Goal: Task Accomplishment & Management: Use online tool/utility

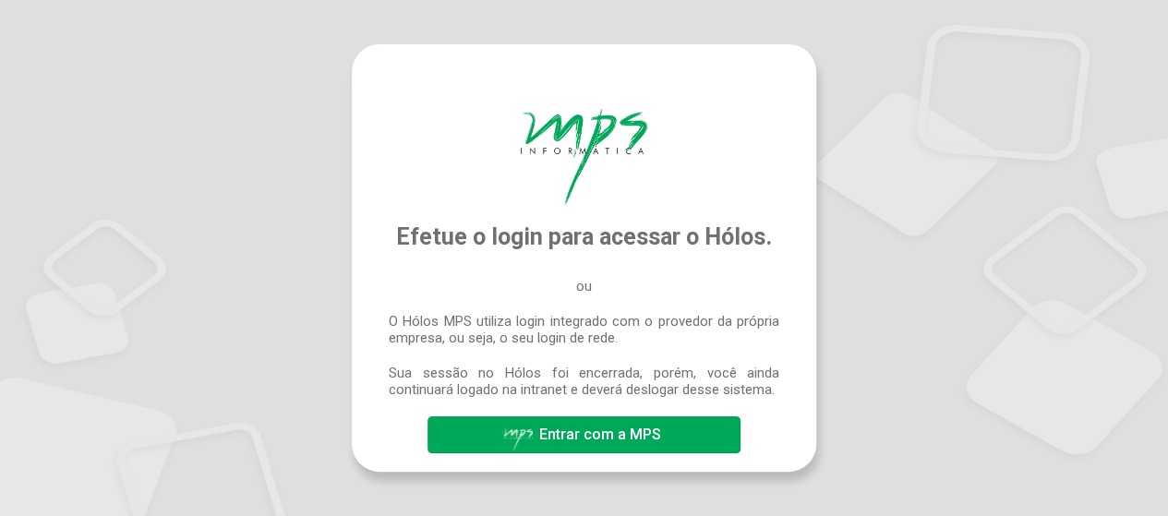
click at [637, 428] on span "Entrar com a MPS" at bounding box center [600, 435] width 122 height 18
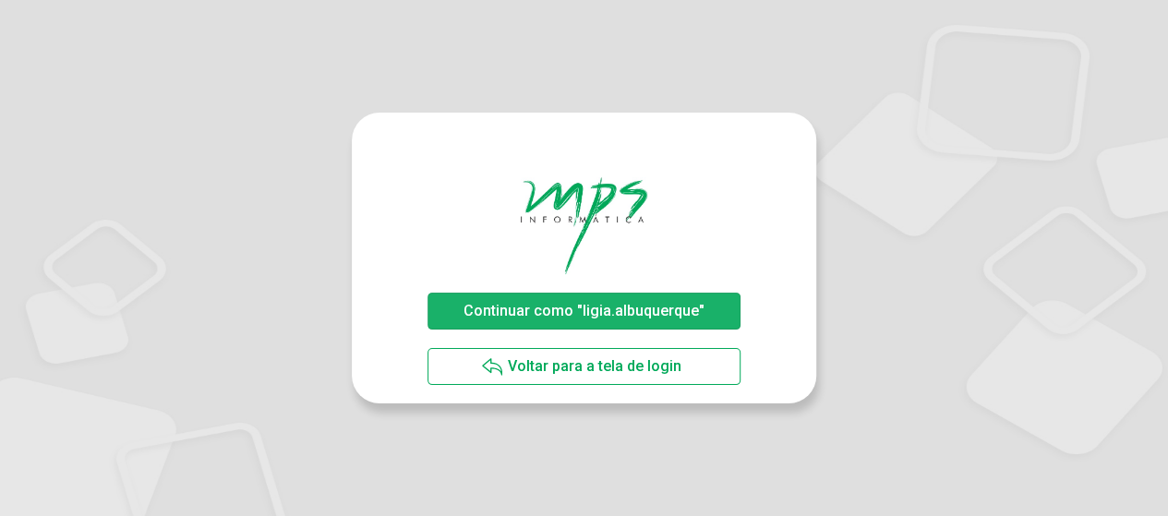
click at [633, 324] on span "Continuar como "ligia.albuquerque"" at bounding box center [584, 311] width 250 height 32
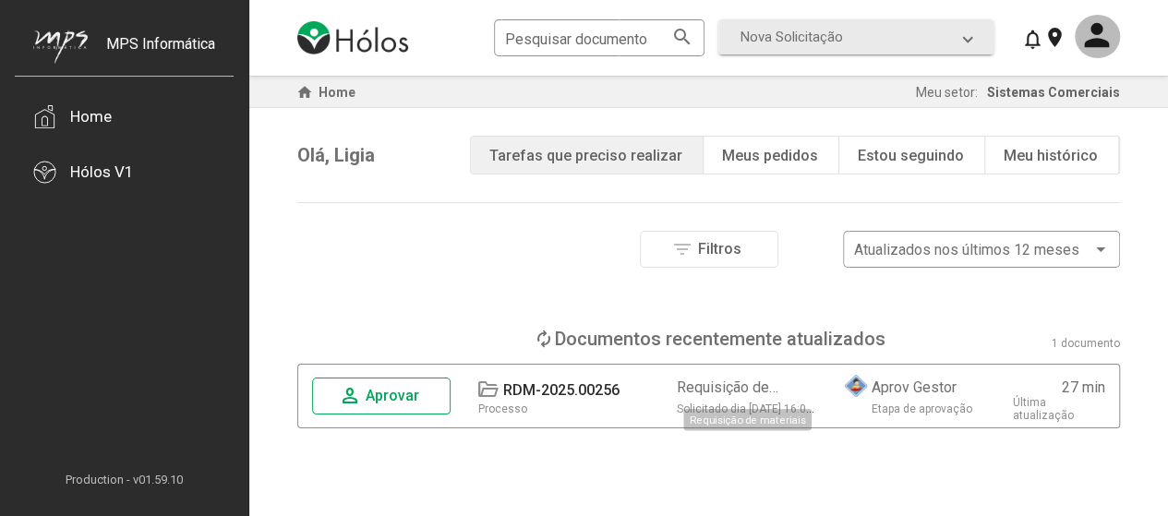
click at [721, 394] on div "Requisição de materiais" at bounding box center [747, 388] width 140 height 18
click at [408, 405] on span "person Aprovar" at bounding box center [381, 396] width 85 height 32
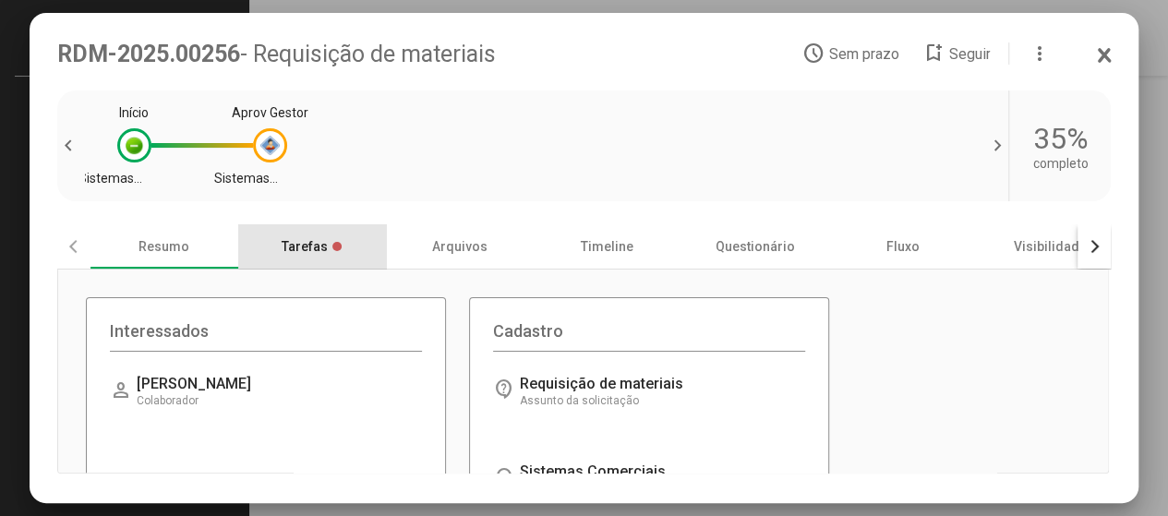
click at [314, 247] on div "Tarefas" at bounding box center [312, 246] width 148 height 44
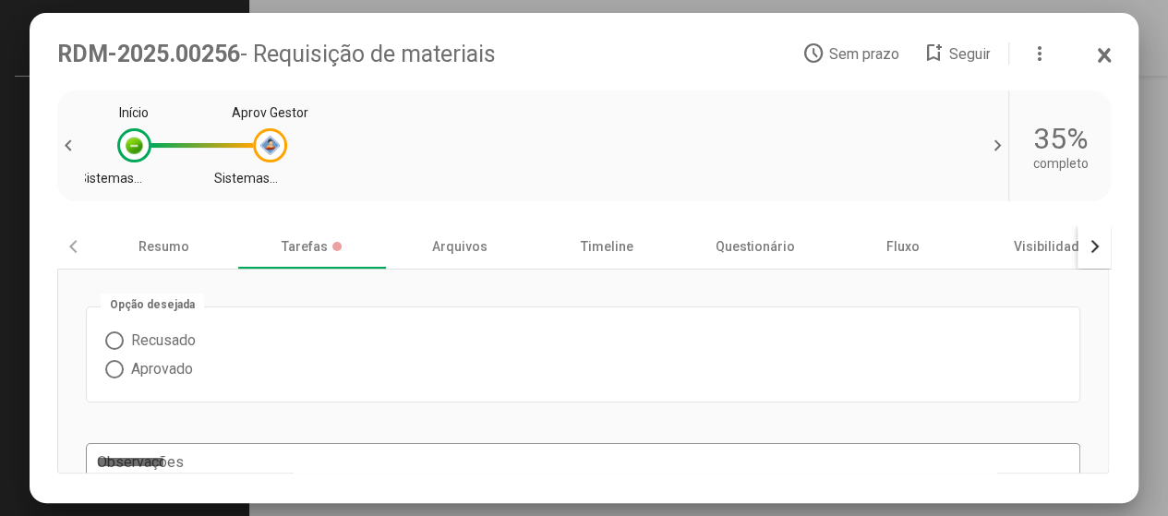
click at [111, 368] on span at bounding box center [114, 369] width 18 height 18
click at [151, 256] on div "Resumo" at bounding box center [164, 246] width 148 height 44
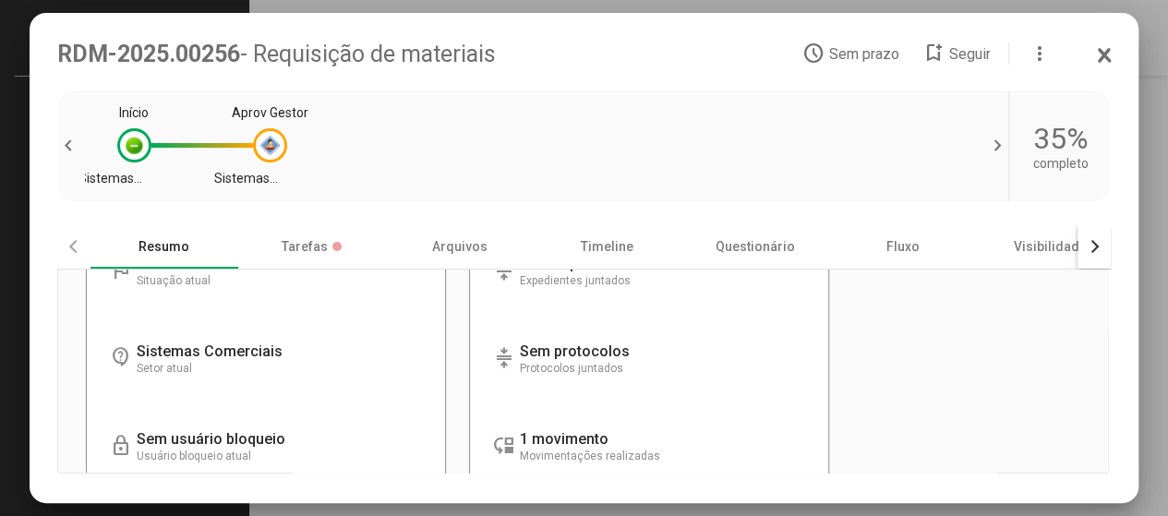
scroll to position [883, 0]
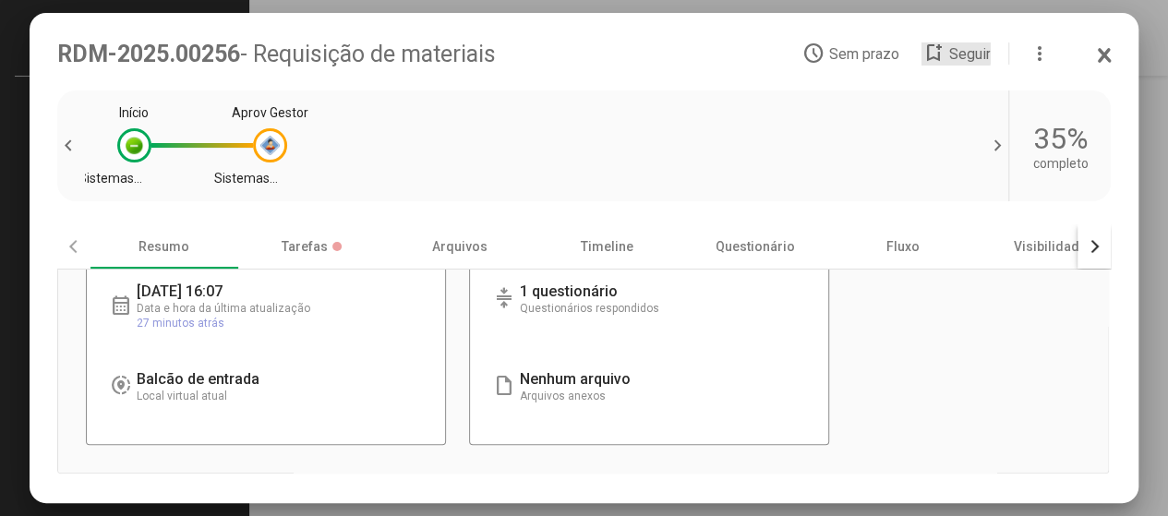
drag, startPoint x: 943, startPoint y: 48, endPoint x: 950, endPoint y: 75, distance: 27.8
click at [942, 47] on mat-icon "bookmark_add" at bounding box center [932, 53] width 22 height 22
click at [1086, 241] on button "button" at bounding box center [1094, 246] width 33 height 44
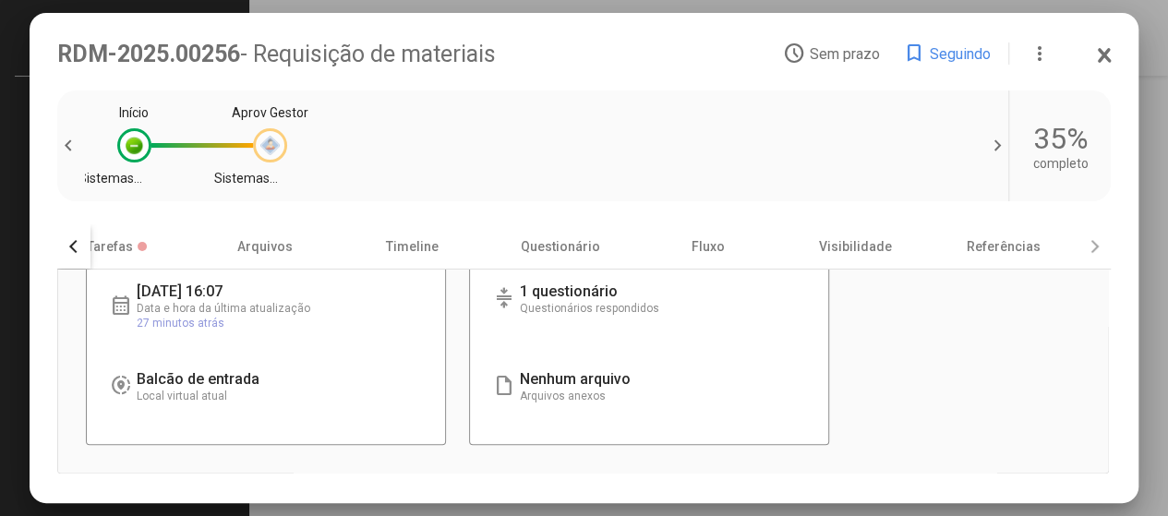
click at [266, 147] on div at bounding box center [269, 145] width 19 height 19
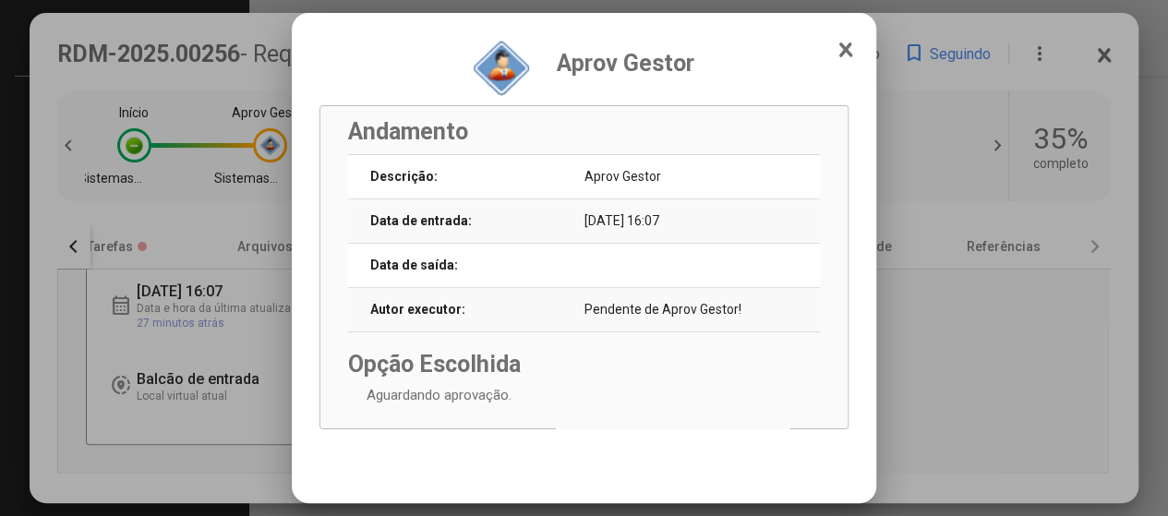
scroll to position [18, 0]
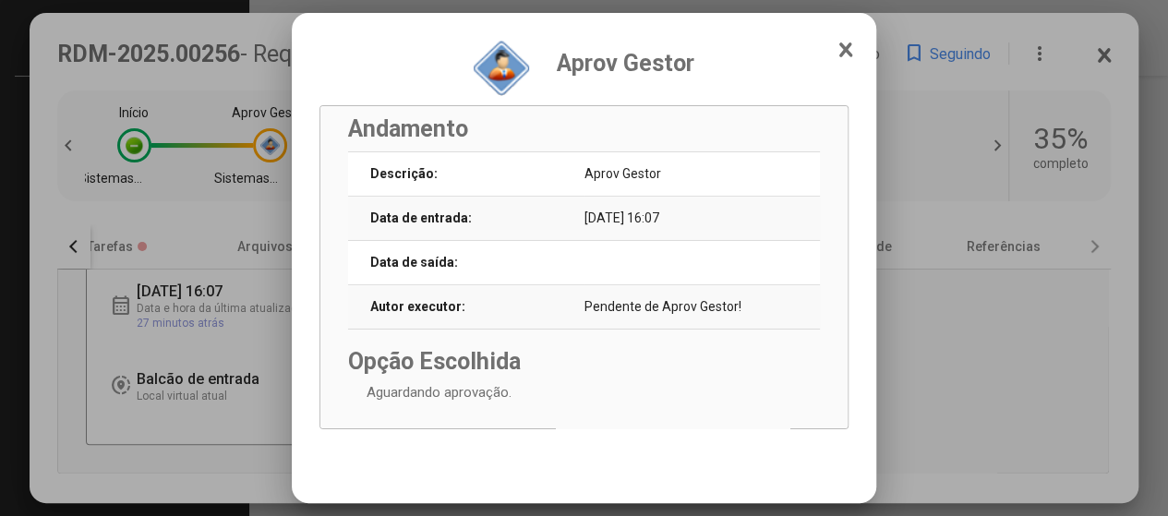
click at [840, 55] on icon at bounding box center [844, 49] width 9 height 12
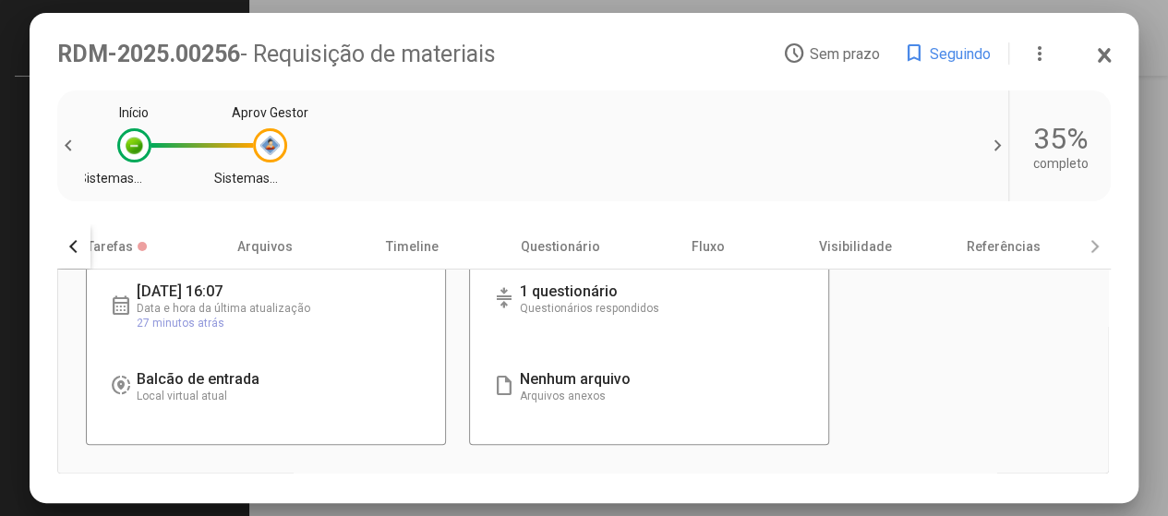
click at [689, 283] on span "Carregando informações..." at bounding box center [612, 292] width 185 height 18
click at [71, 241] on button "button" at bounding box center [73, 246] width 33 height 44
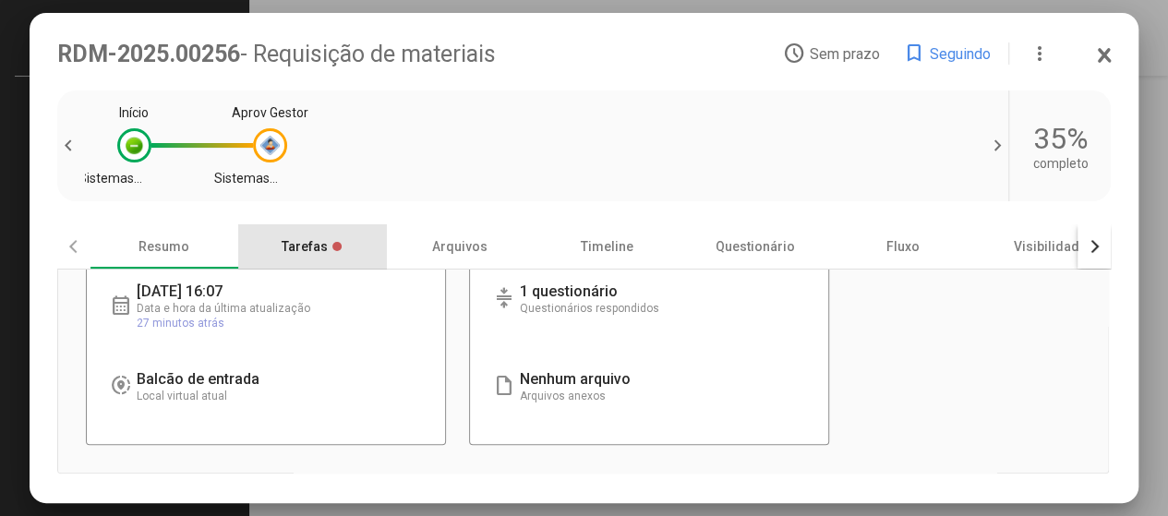
click at [322, 251] on div "Tarefas" at bounding box center [312, 246] width 148 height 44
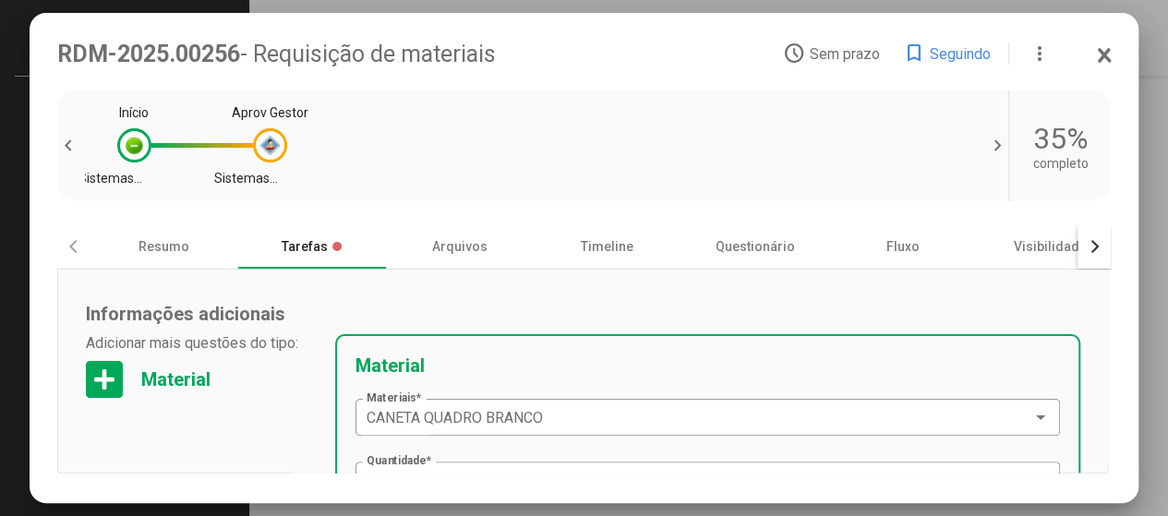
scroll to position [454, 0]
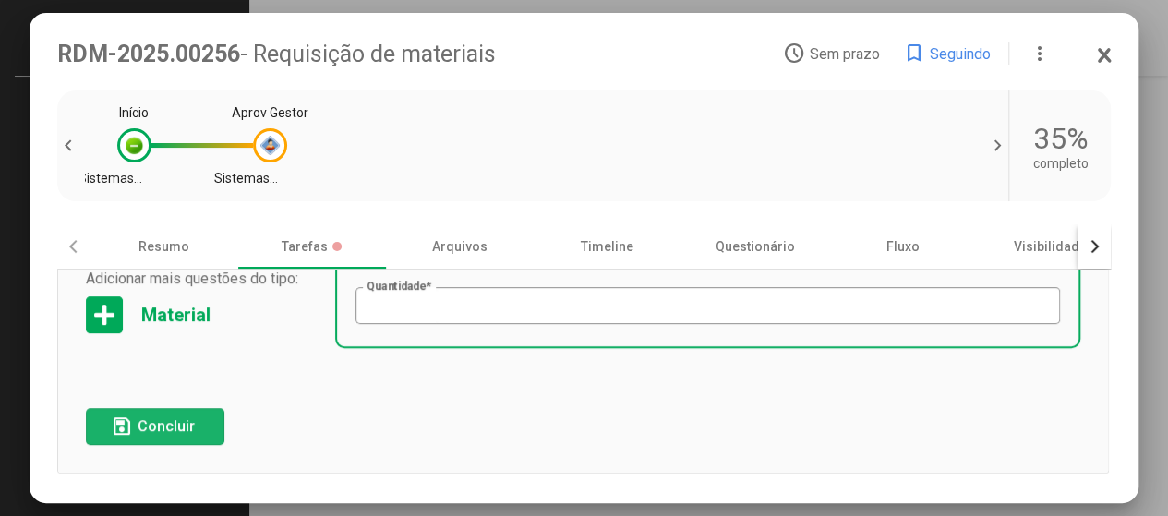
click at [155, 416] on span "save Concluir" at bounding box center [155, 426] width 89 height 32
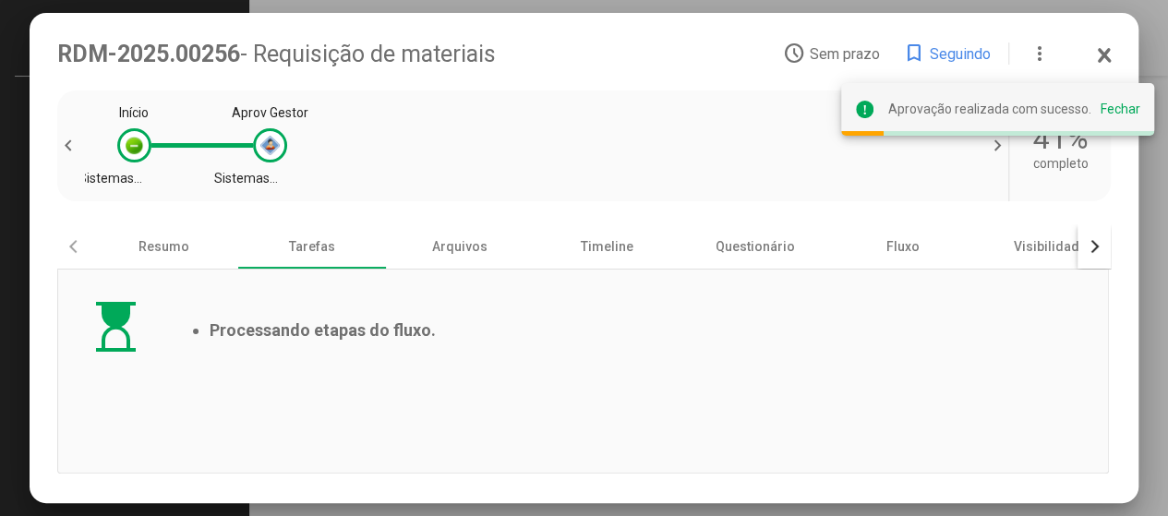
scroll to position [0, 0]
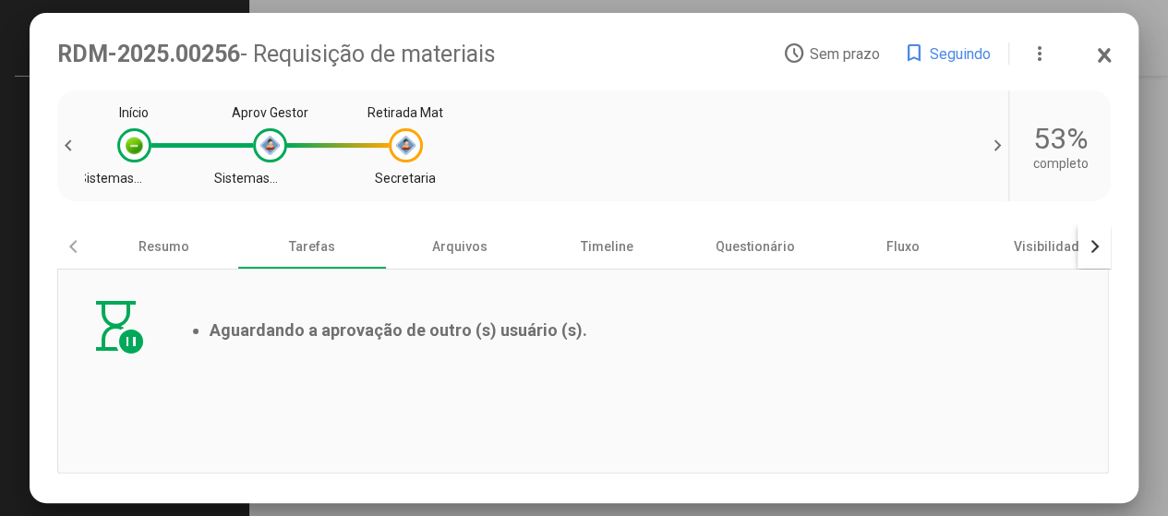
click at [1106, 55] on icon at bounding box center [1105, 55] width 10 height 12
